Goal: Task Accomplishment & Management: Manage account settings

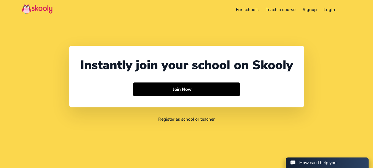
select select "91"
select select "[GEOGRAPHIC_DATA]"
select select "[GEOGRAPHIC_DATA]/[GEOGRAPHIC_DATA]"
click at [333, 10] on link "Login" at bounding box center [329, 9] width 19 height 9
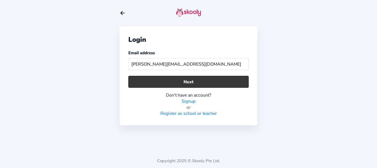
type input "[PERSON_NAME][EMAIL_ADDRESS][DOMAIN_NAME]"
click at [176, 83] on button "Next" at bounding box center [188, 82] width 120 height 12
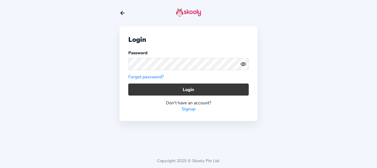
click at [165, 90] on button "Login" at bounding box center [188, 89] width 120 height 12
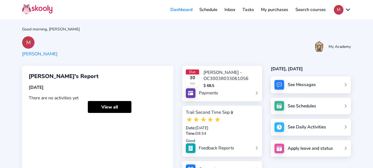
click at [207, 146] on div "Feedback Reports" at bounding box center [216, 148] width 35 height 6
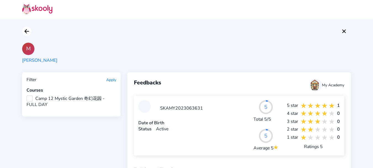
click at [29, 31] on icon "Arrow Back" at bounding box center [26, 31] width 7 height 7
